Goal: Task Accomplishment & Management: Use online tool/utility

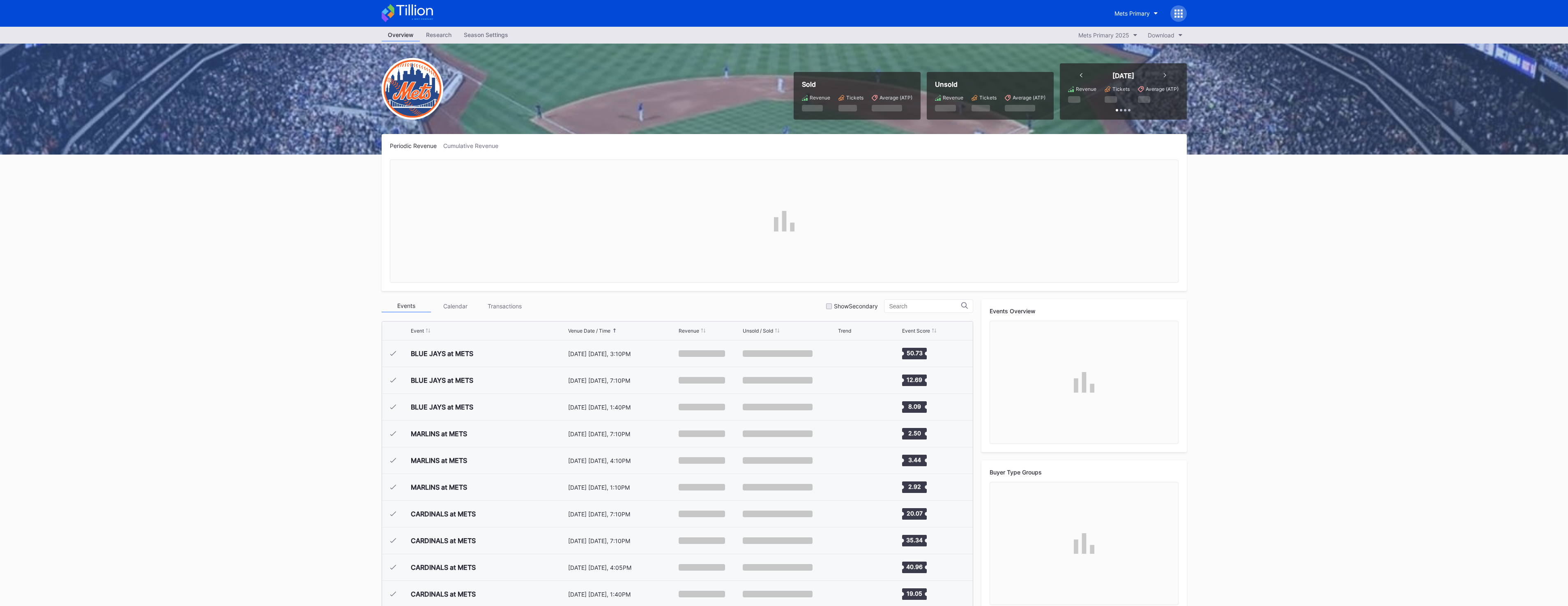
scroll to position [1709, 0]
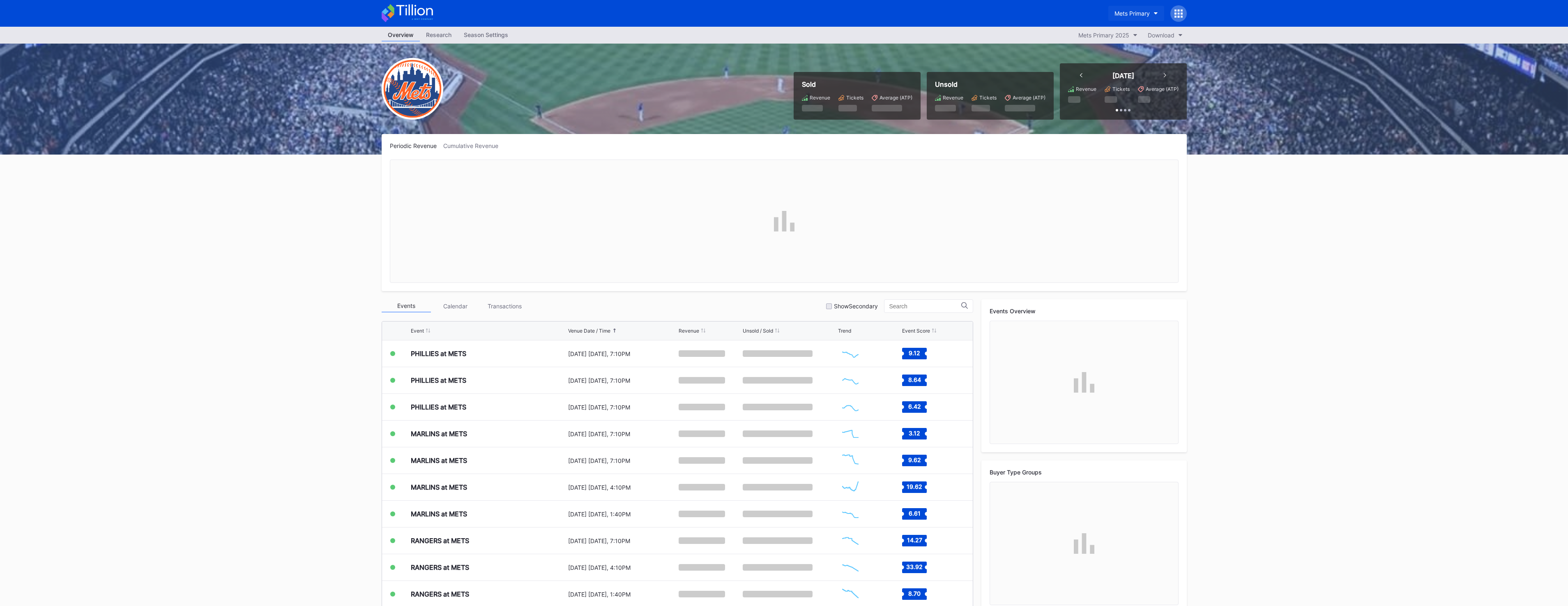
click at [1139, 16] on div "Mets Primary" at bounding box center [1132, 13] width 35 height 7
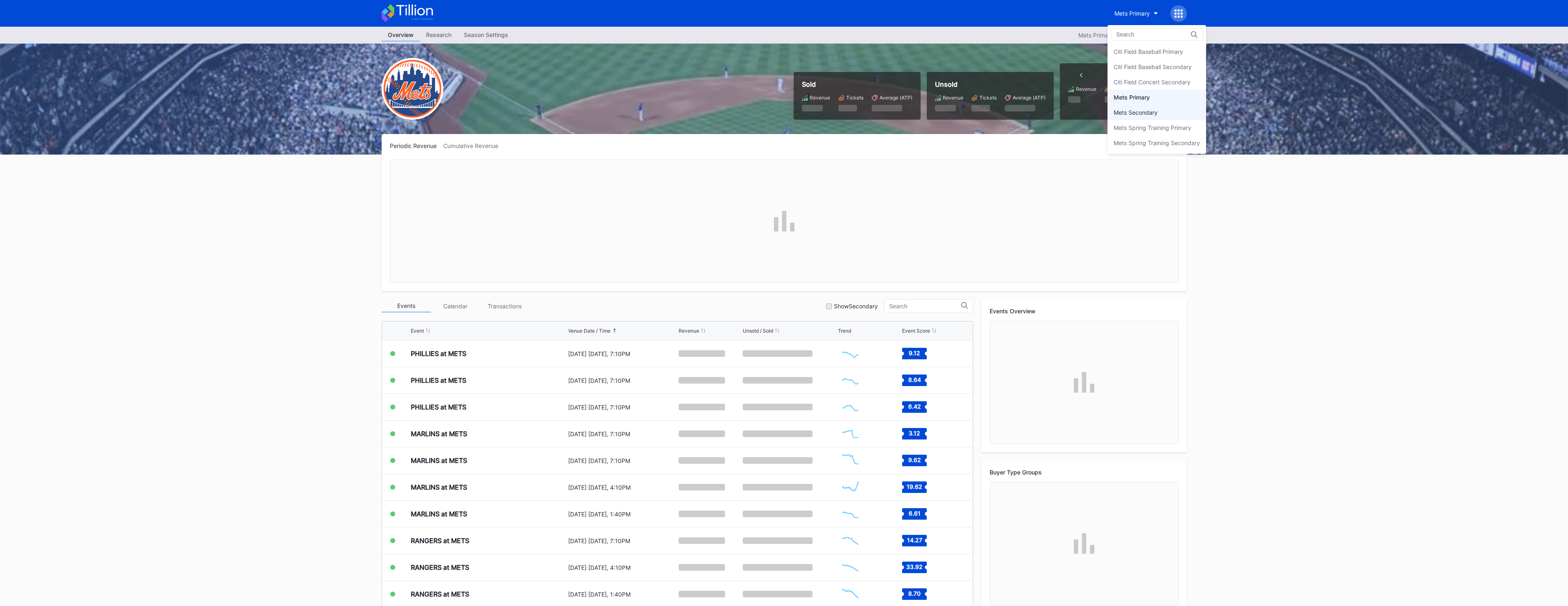
click at [1147, 110] on div "Mets Secondary" at bounding box center [1135, 112] width 44 height 7
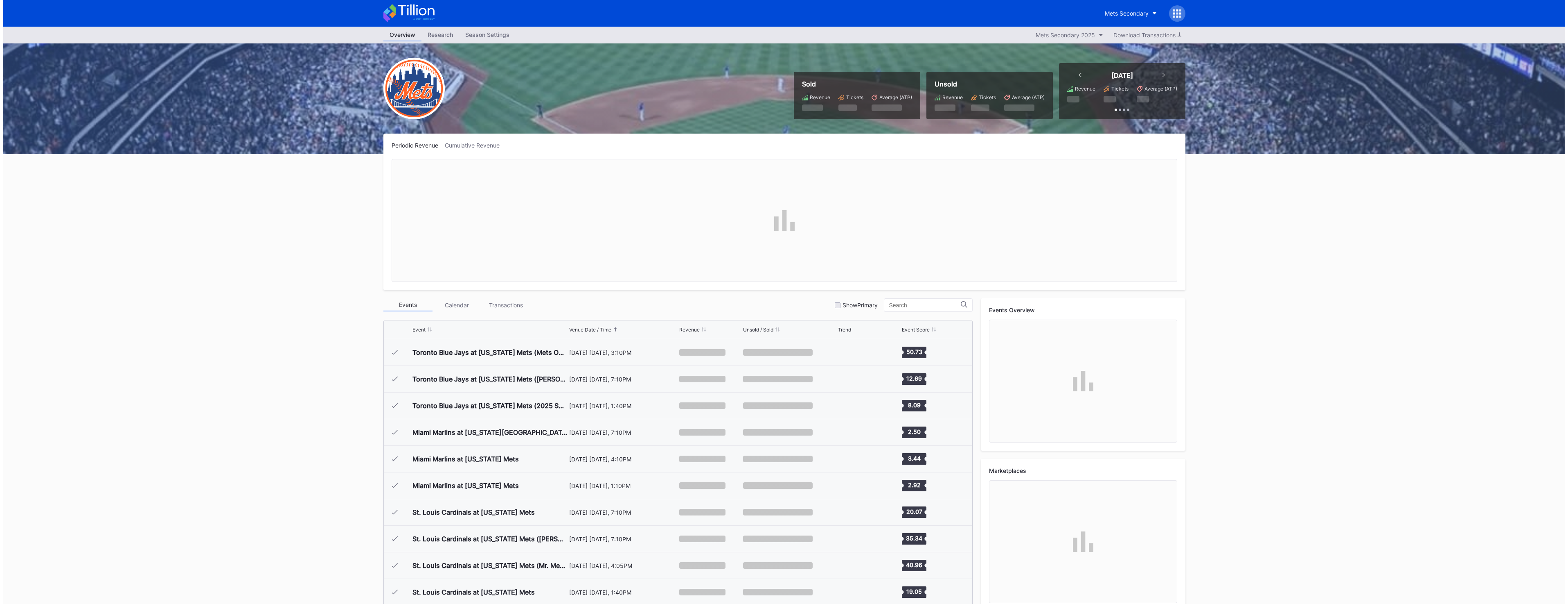
scroll to position [1704, 0]
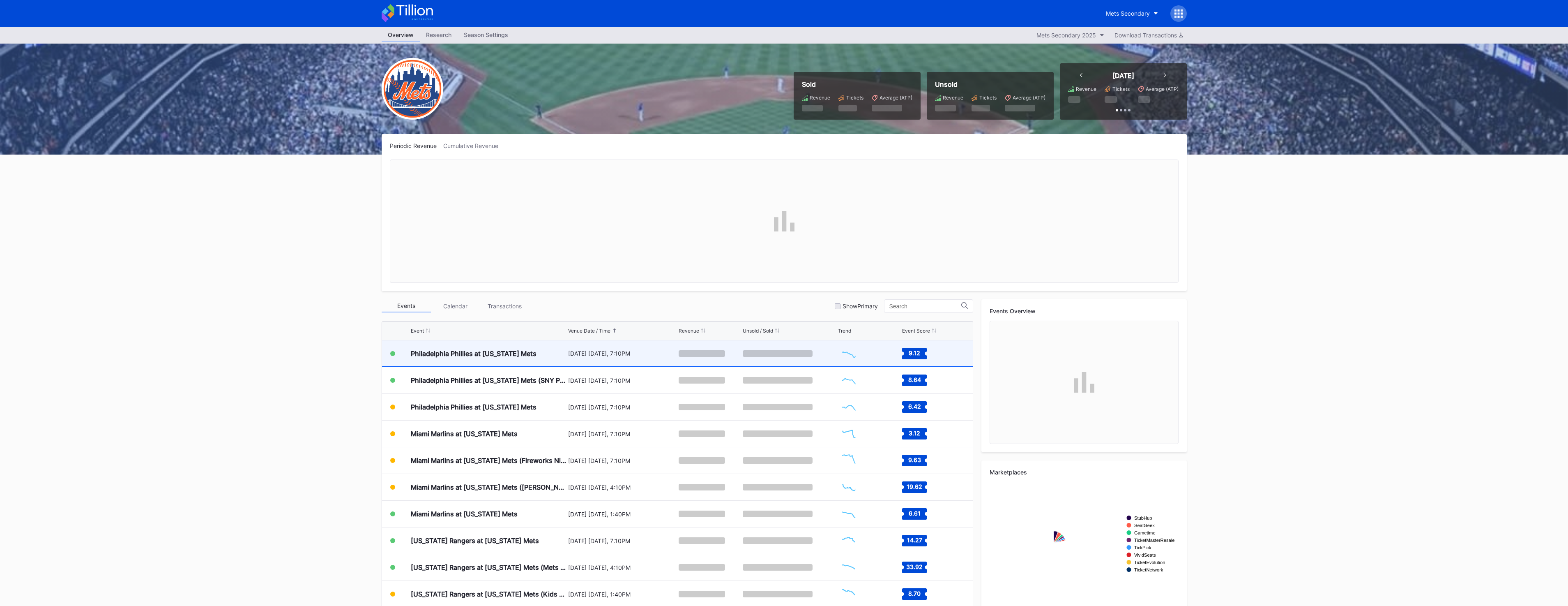
click at [572, 359] on div "August 25 Monday, 7:10PM" at bounding box center [622, 353] width 109 height 26
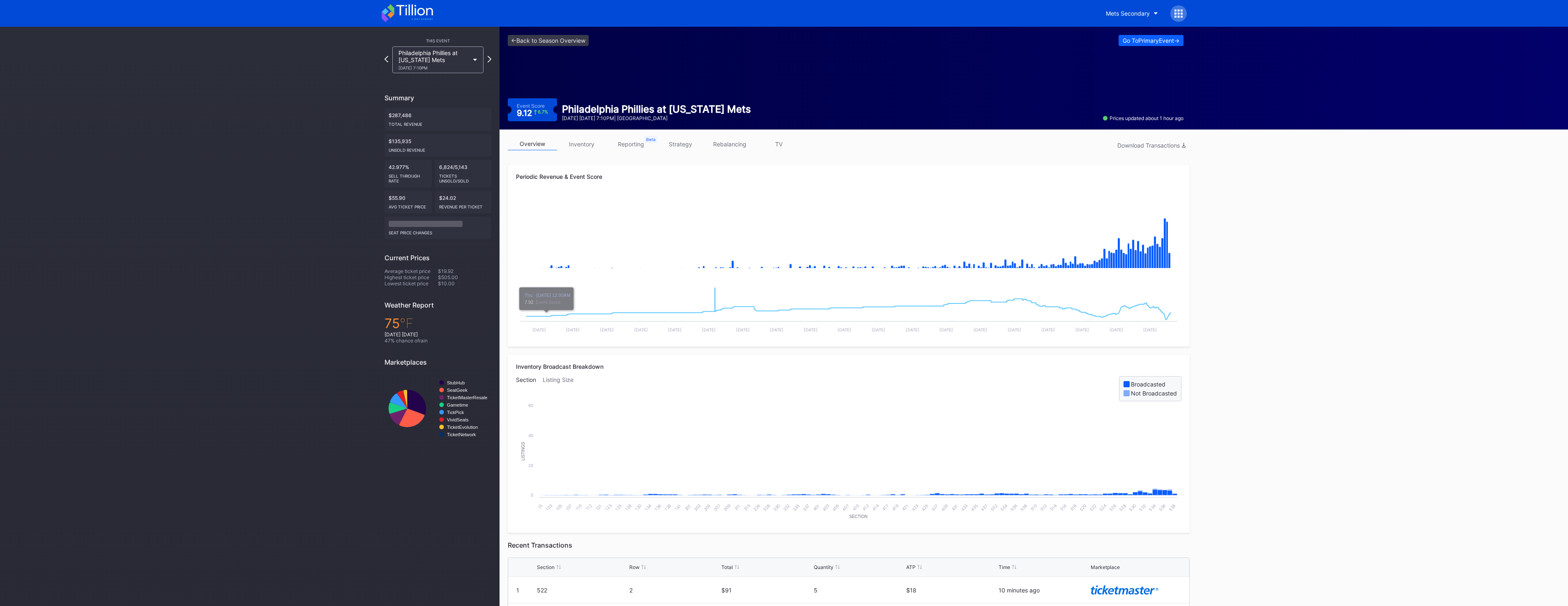
click at [585, 146] on link "inventory" at bounding box center [581, 143] width 49 height 13
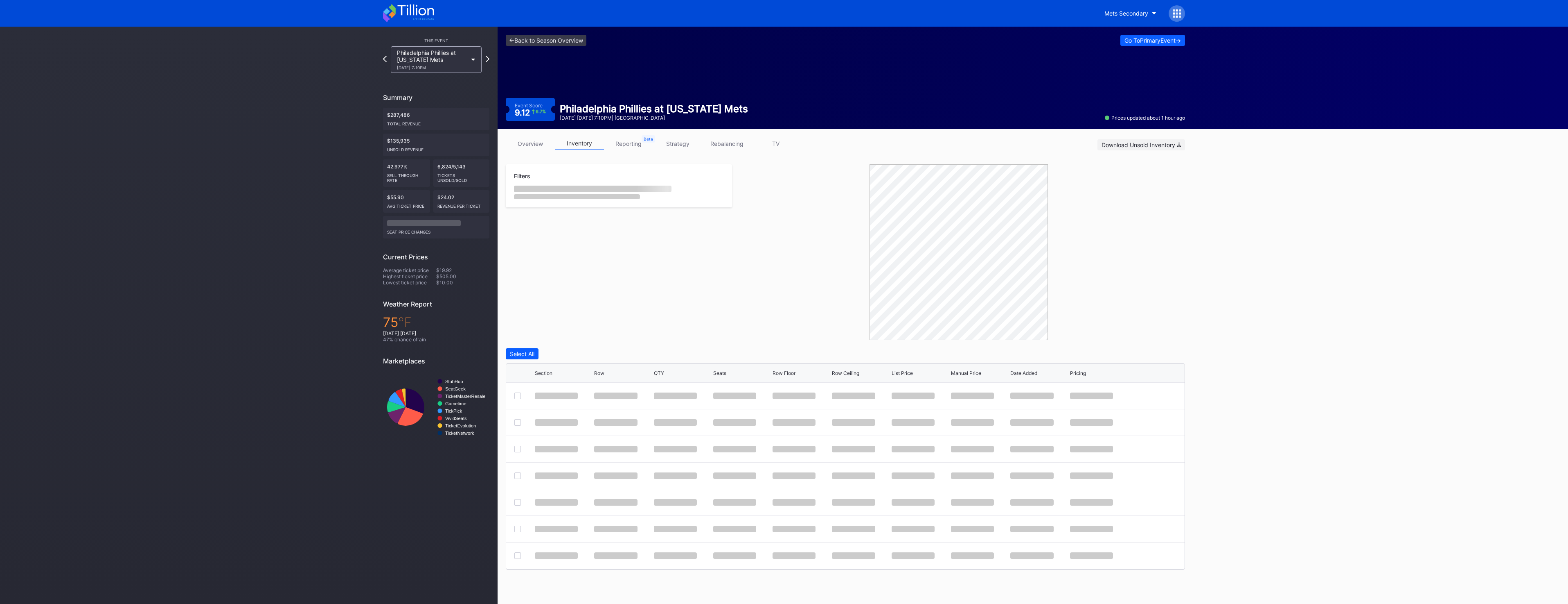
click at [1148, 142] on div "Download Unsold Inventory" at bounding box center [1142, 145] width 79 height 7
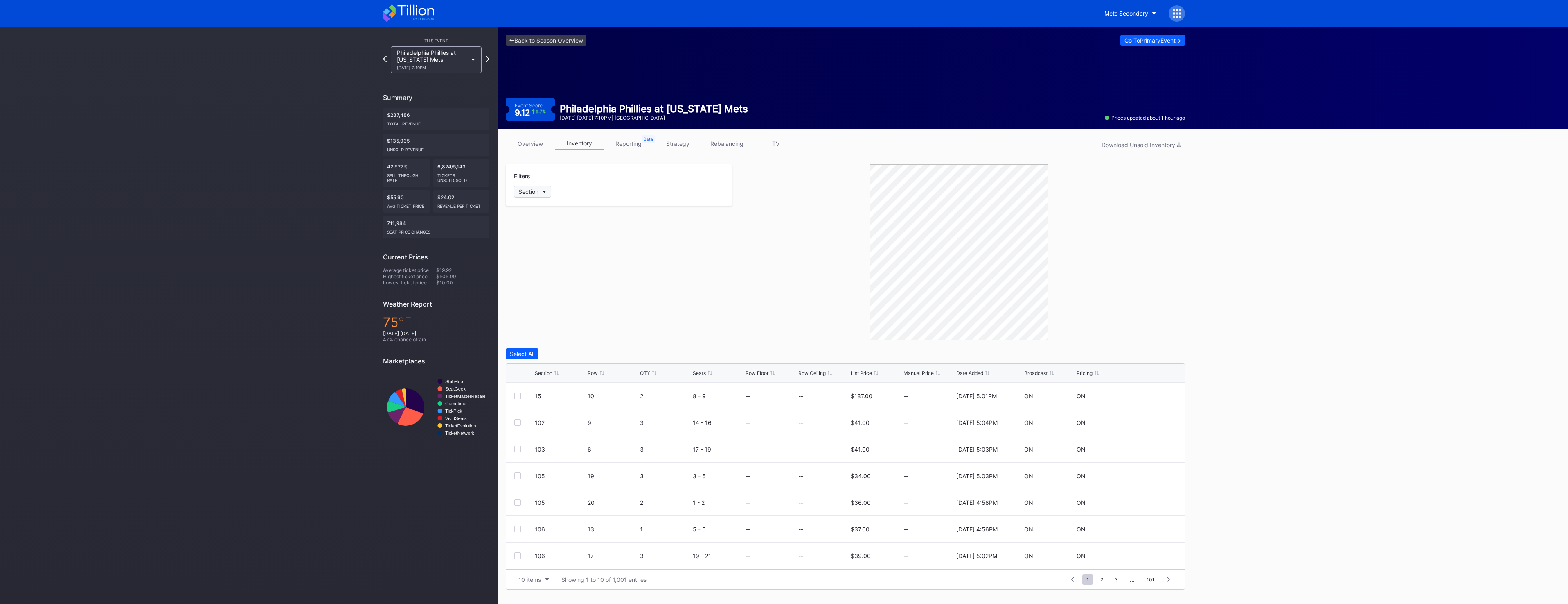
click at [541, 191] on button "Section" at bounding box center [533, 191] width 37 height 12
click at [569, 331] on div "126" at bounding box center [562, 331] width 95 height 15
click at [516, 474] on div at bounding box center [518, 476] width 7 height 7
click at [1175, 343] on div "Filters 1 Selected Reset 126 Select All Edit 1 Row 1 selected Delete Seats Dele…" at bounding box center [845, 337] width 680 height 345
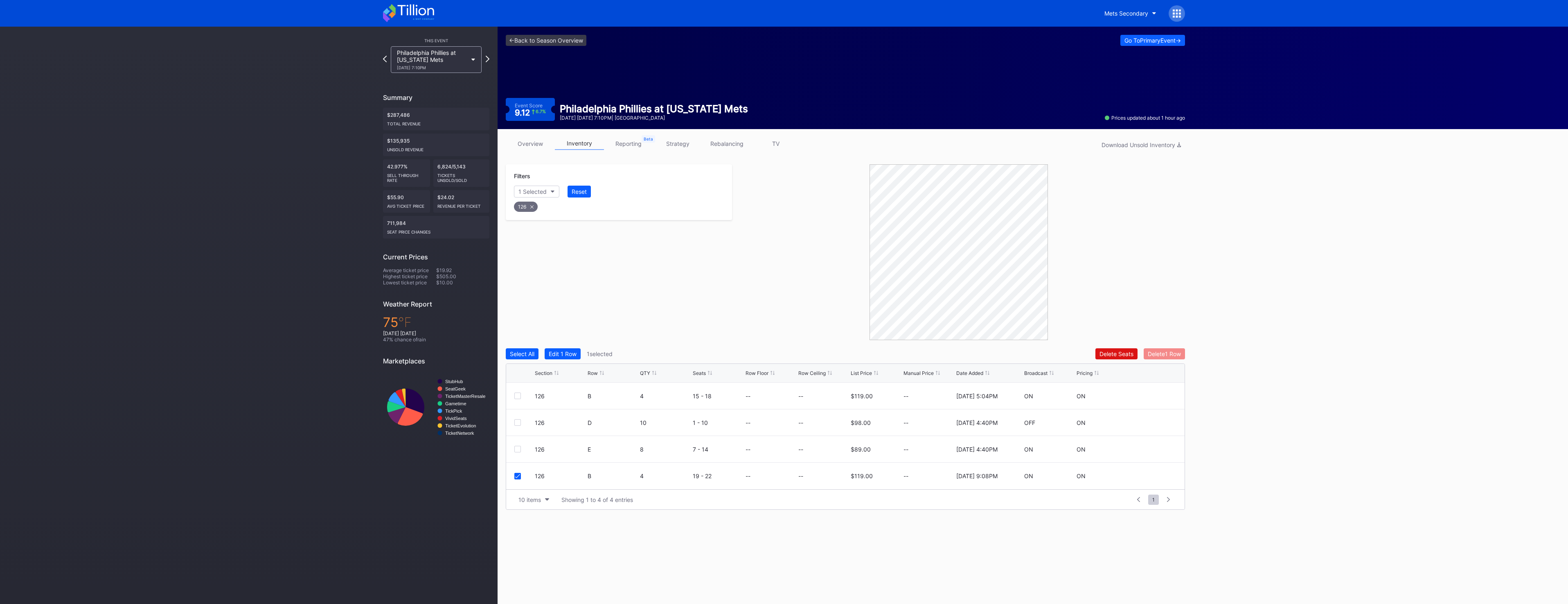
click at [1175, 351] on div "Delete 1 Row" at bounding box center [1164, 353] width 33 height 7
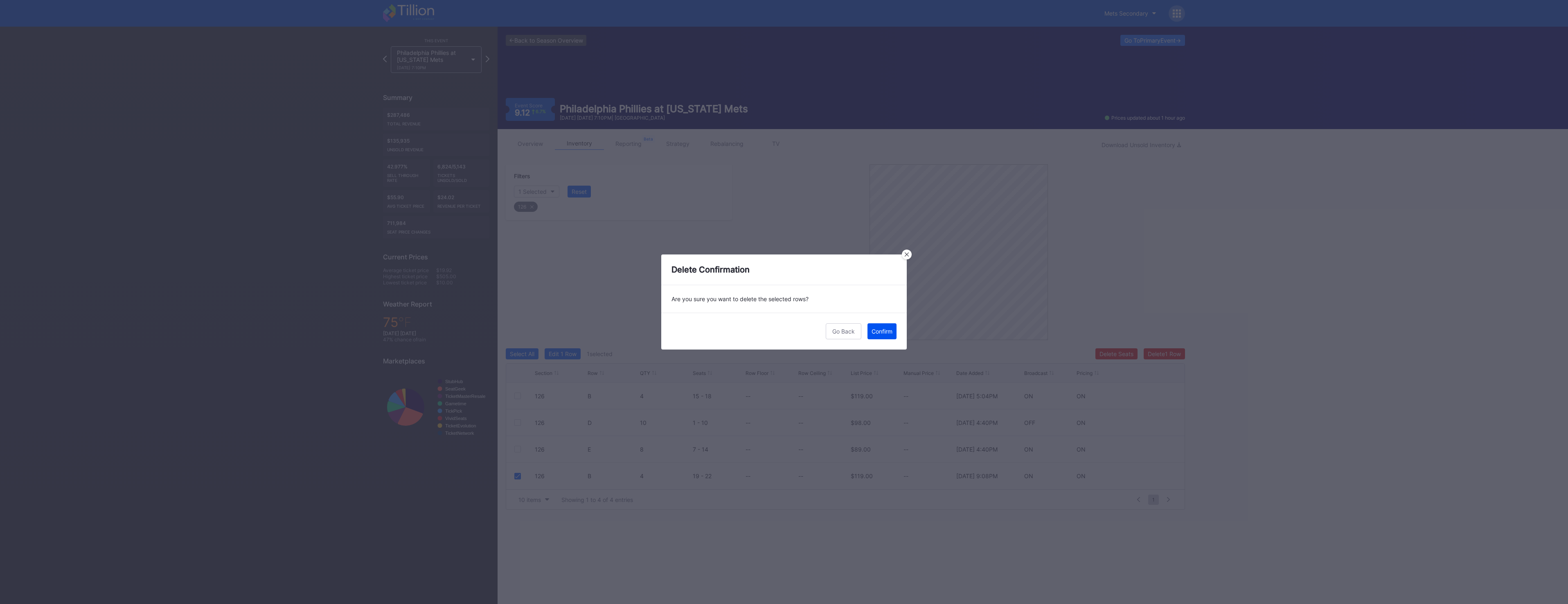
click at [873, 326] on button "Confirm" at bounding box center [882, 331] width 29 height 16
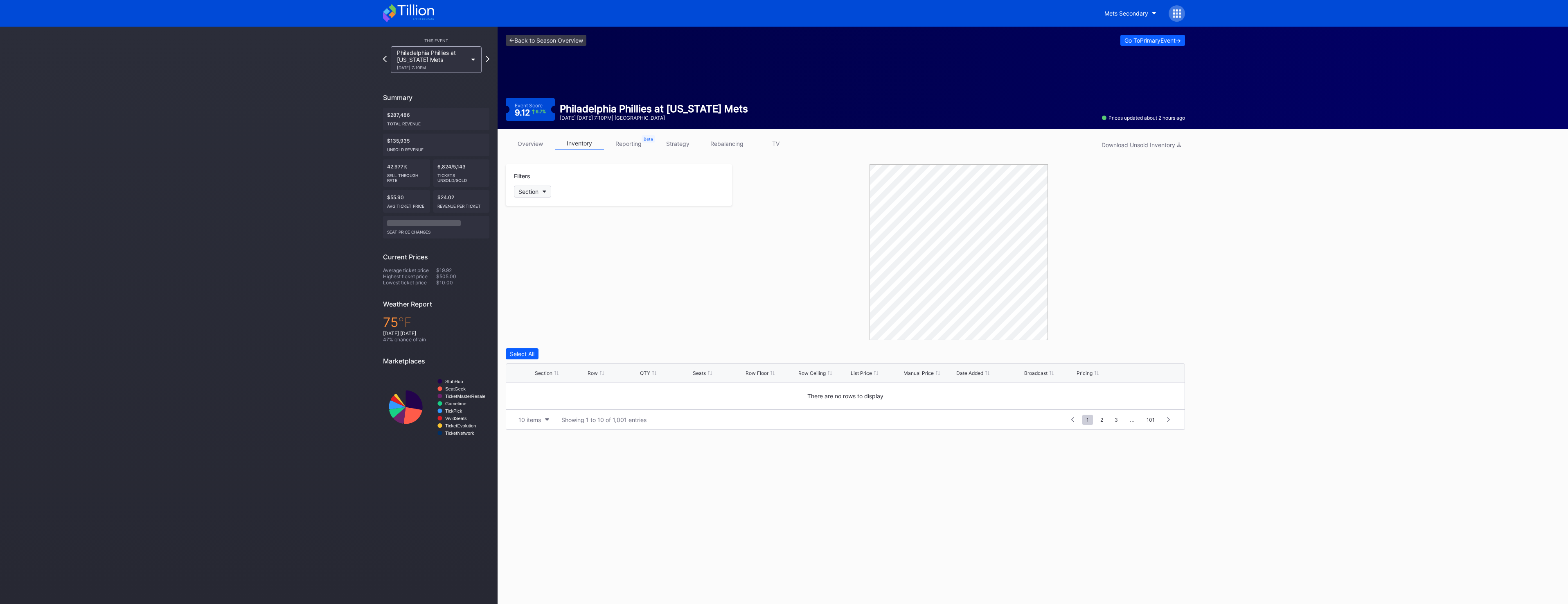
click at [531, 192] on div "Section" at bounding box center [528, 191] width 20 height 7
click at [560, 376] on div "126" at bounding box center [562, 372] width 95 height 15
click at [516, 478] on div at bounding box center [518, 476] width 7 height 7
click at [1171, 357] on button "Delete 1 Row" at bounding box center [1164, 353] width 42 height 11
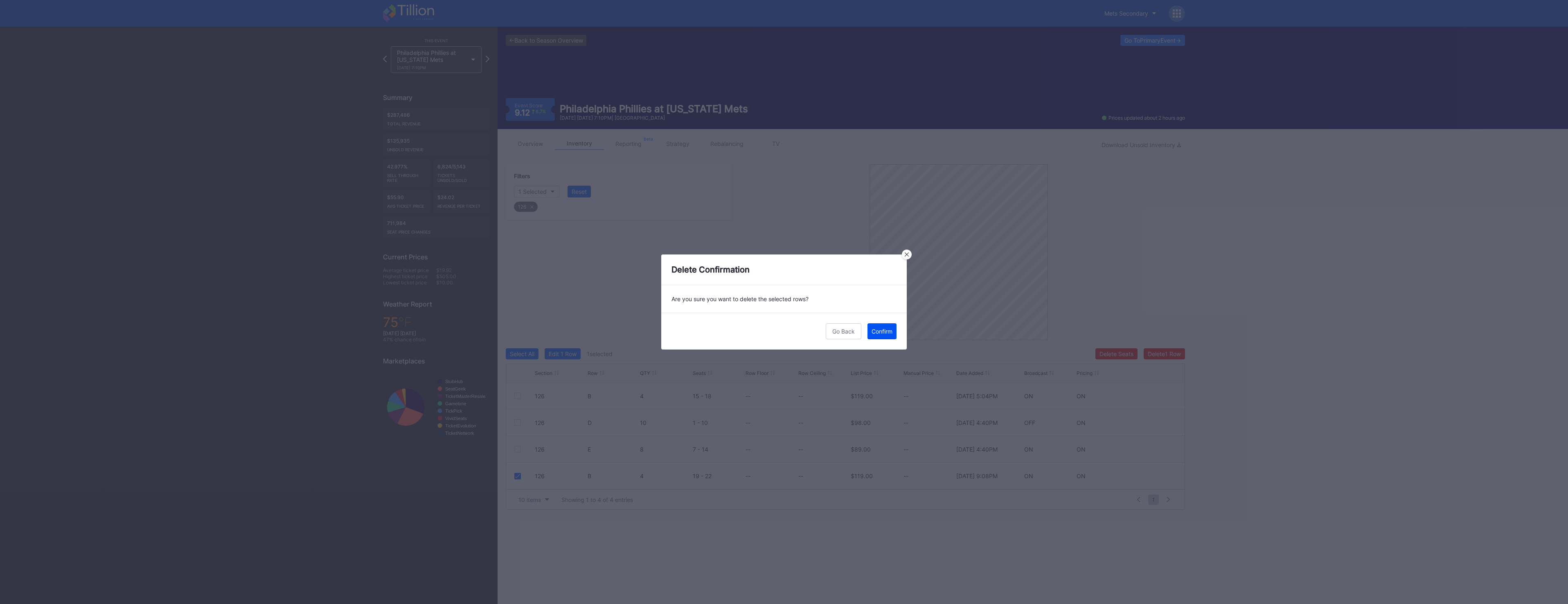
click at [877, 328] on div "Confirm" at bounding box center [882, 331] width 21 height 7
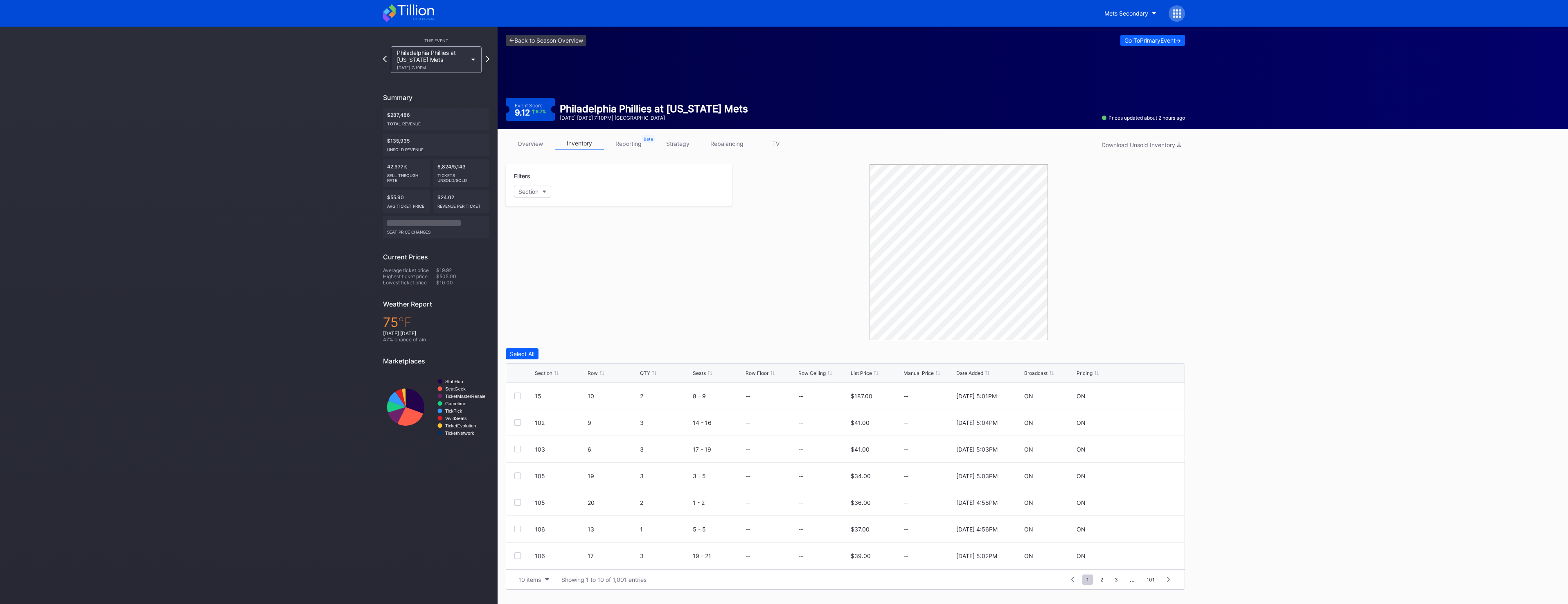
click at [532, 195] on button "Section" at bounding box center [533, 191] width 37 height 12
click at [555, 326] on div "126" at bounding box center [562, 331] width 95 height 15
click at [517, 476] on div at bounding box center [518, 476] width 7 height 7
click at [1171, 351] on div "Delete 1 Row" at bounding box center [1164, 353] width 33 height 7
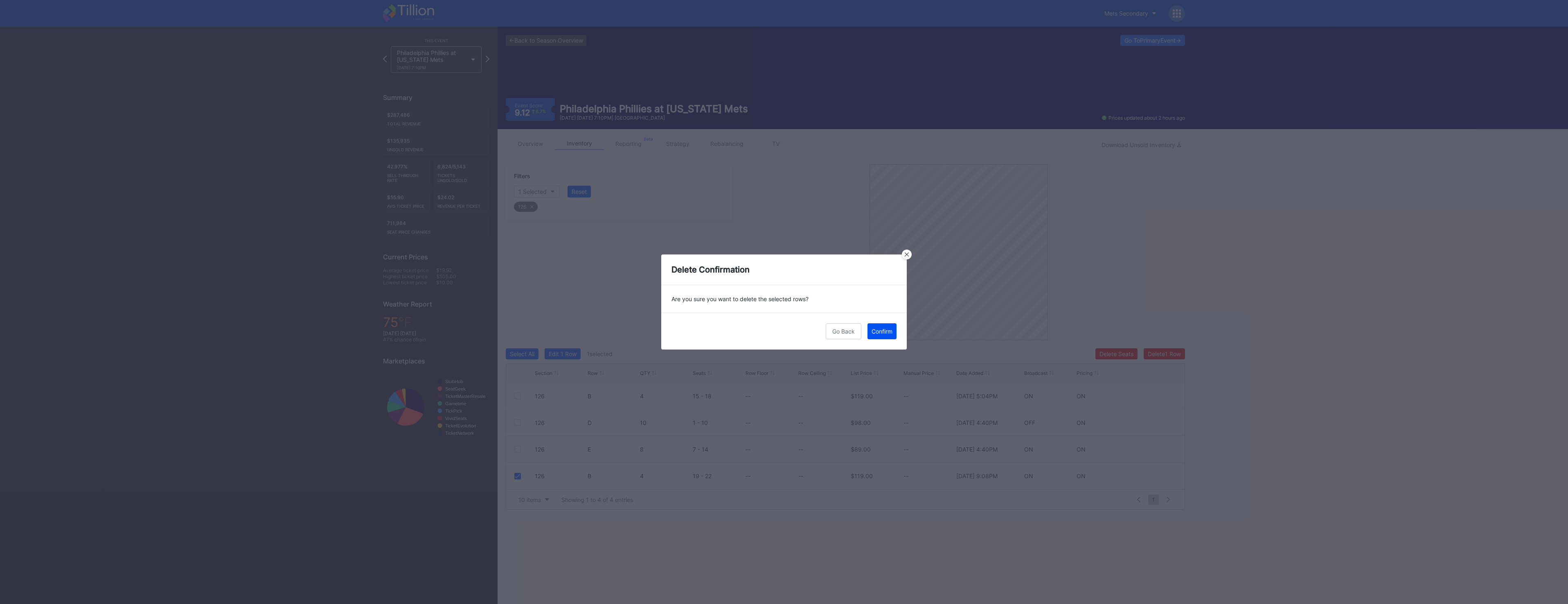
click at [896, 332] on button "Confirm" at bounding box center [882, 331] width 29 height 16
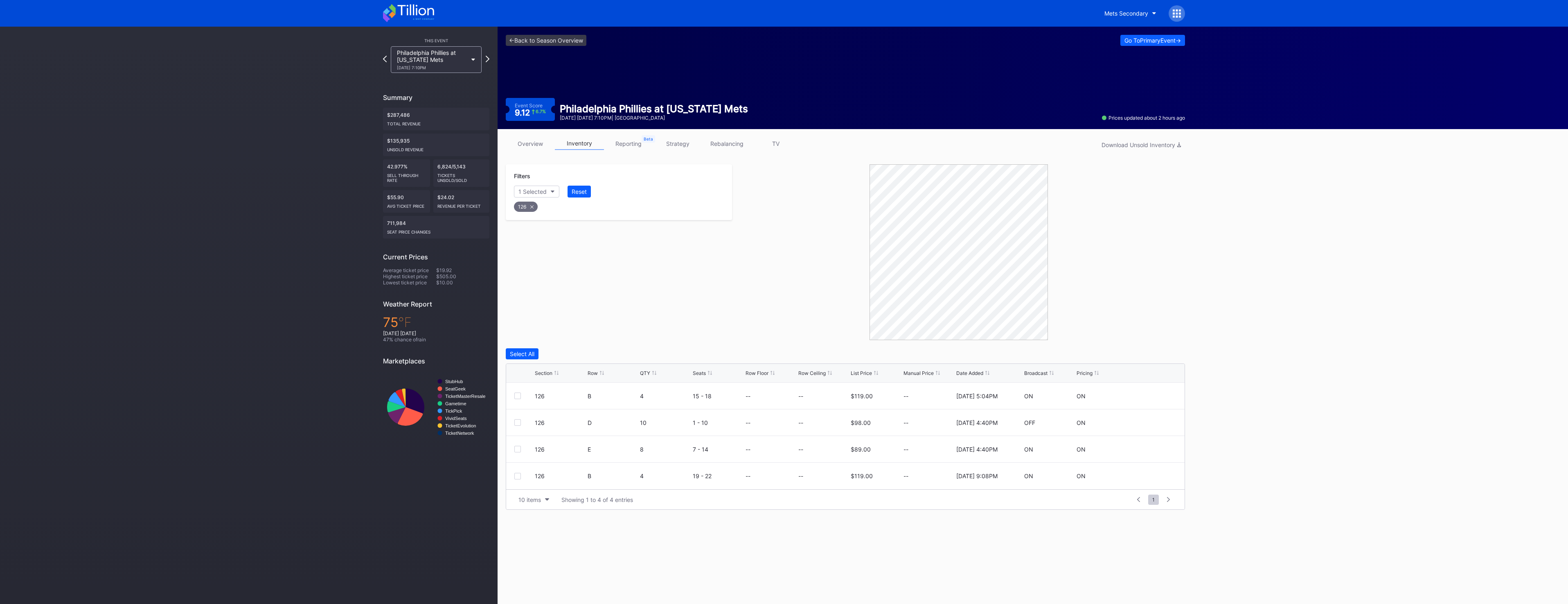
click at [535, 208] on div "126" at bounding box center [526, 206] width 24 height 10
click at [543, 195] on button "Section" at bounding box center [533, 191] width 37 height 12
click at [566, 375] on div "126" at bounding box center [562, 372] width 95 height 15
click at [1095, 165] on div at bounding box center [959, 252] width 453 height 176
